Goal: Information Seeking & Learning: Learn about a topic

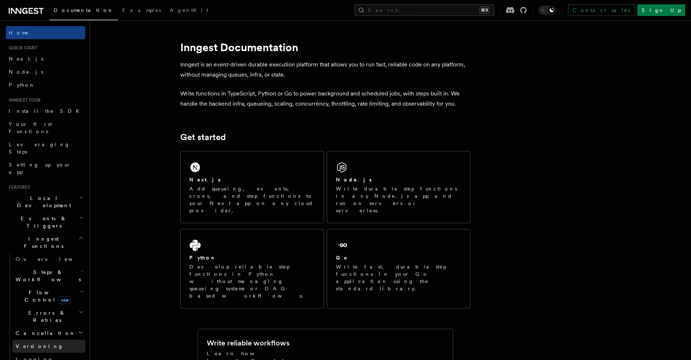
scroll to position [1, 0]
click at [55, 267] on span "Steps & Workflows" at bounding box center [47, 274] width 68 height 15
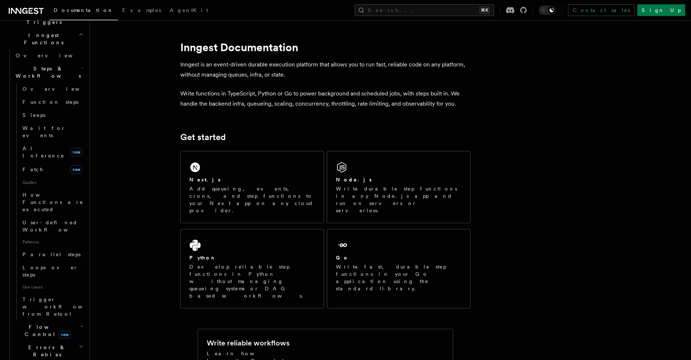
scroll to position [129, 0]
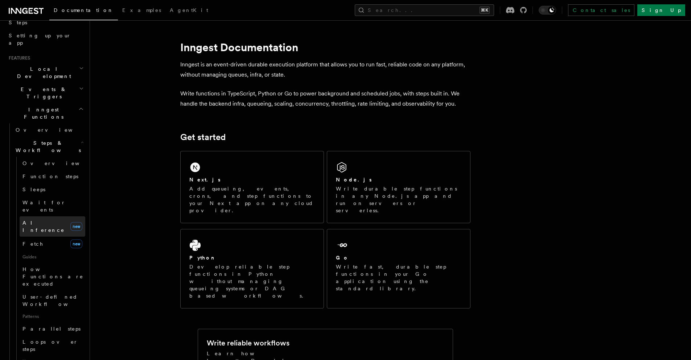
click at [39, 220] on span "AI Inference" at bounding box center [43, 226] width 42 height 13
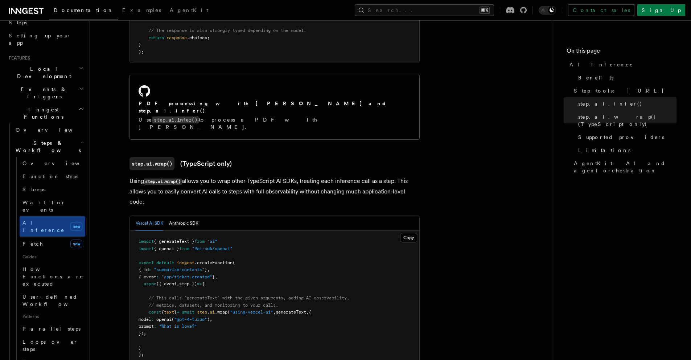
scroll to position [588, 0]
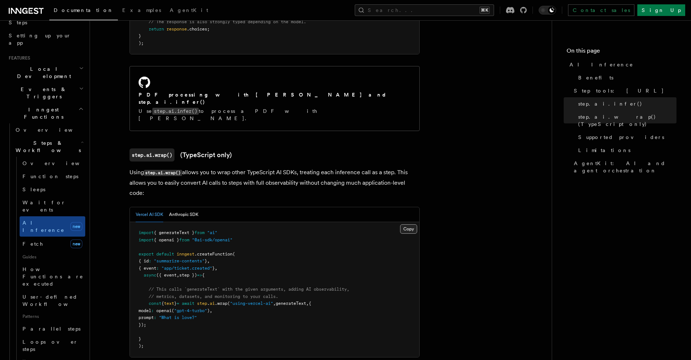
click at [409, 224] on button "Copy Copied" at bounding box center [408, 228] width 17 height 9
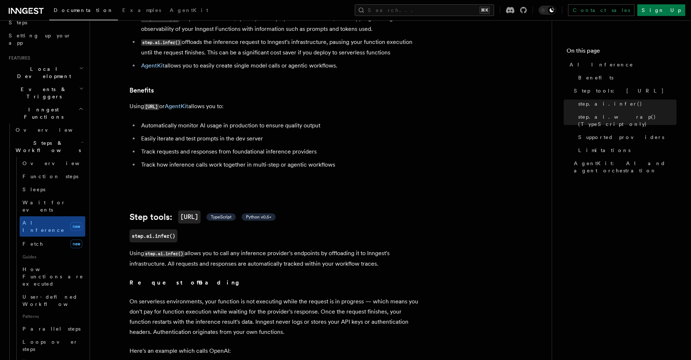
scroll to position [0, 0]
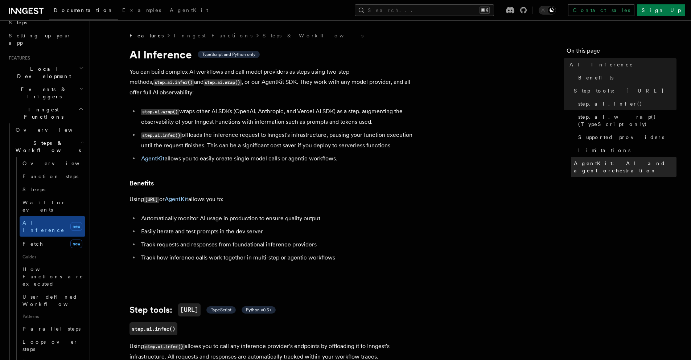
click at [584, 160] on span "AgentKit: AI and agent orchestration" at bounding box center [625, 167] width 103 height 15
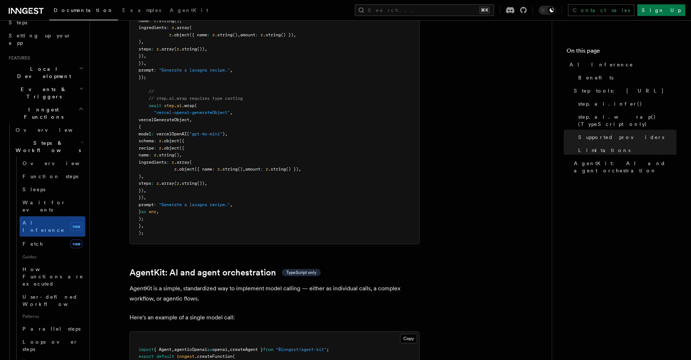
scroll to position [2097, 0]
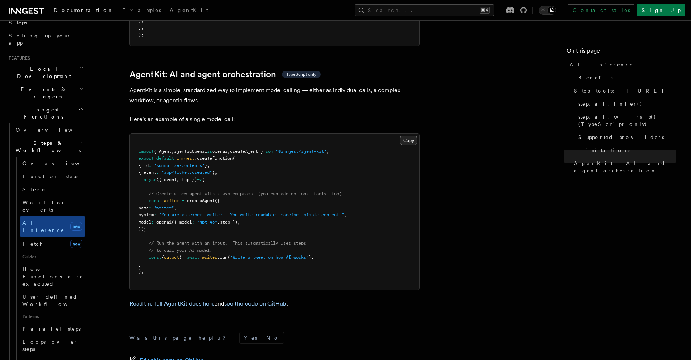
click at [405, 136] on button "Copy Copied" at bounding box center [408, 140] width 17 height 9
click at [172, 149] on span "{ Agent" at bounding box center [163, 151] width 18 height 5
drag, startPoint x: 135, startPoint y: 116, endPoint x: 365, endPoint y: 119, distance: 230.3
click at [365, 133] on pre "import { Agent , agenticOpenai as openai , createAgent } from "@inngest/agent-k…" at bounding box center [274, 211] width 289 height 156
copy span "import { Agent , agenticOpenai as openai , createAgent } from "@inngest/agent-k…"
